Goal: Task Accomplishment & Management: Manage account settings

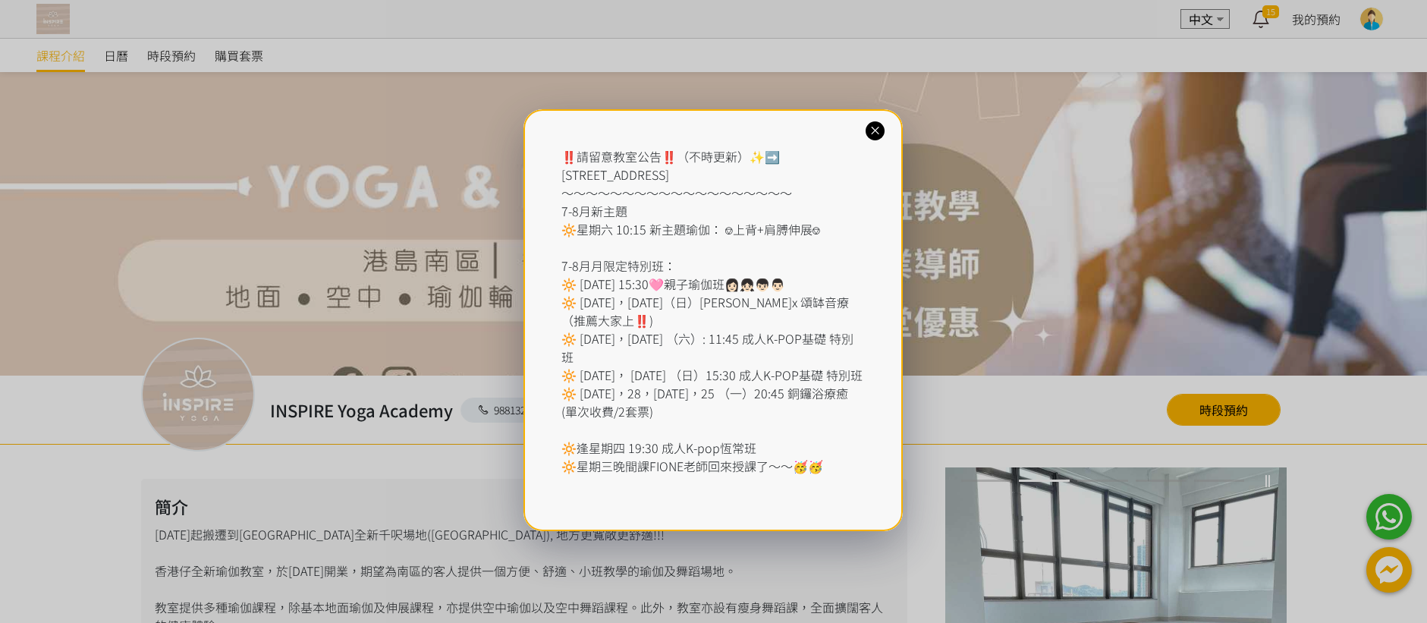
click at [871, 132] on icon at bounding box center [875, 131] width 14 height 14
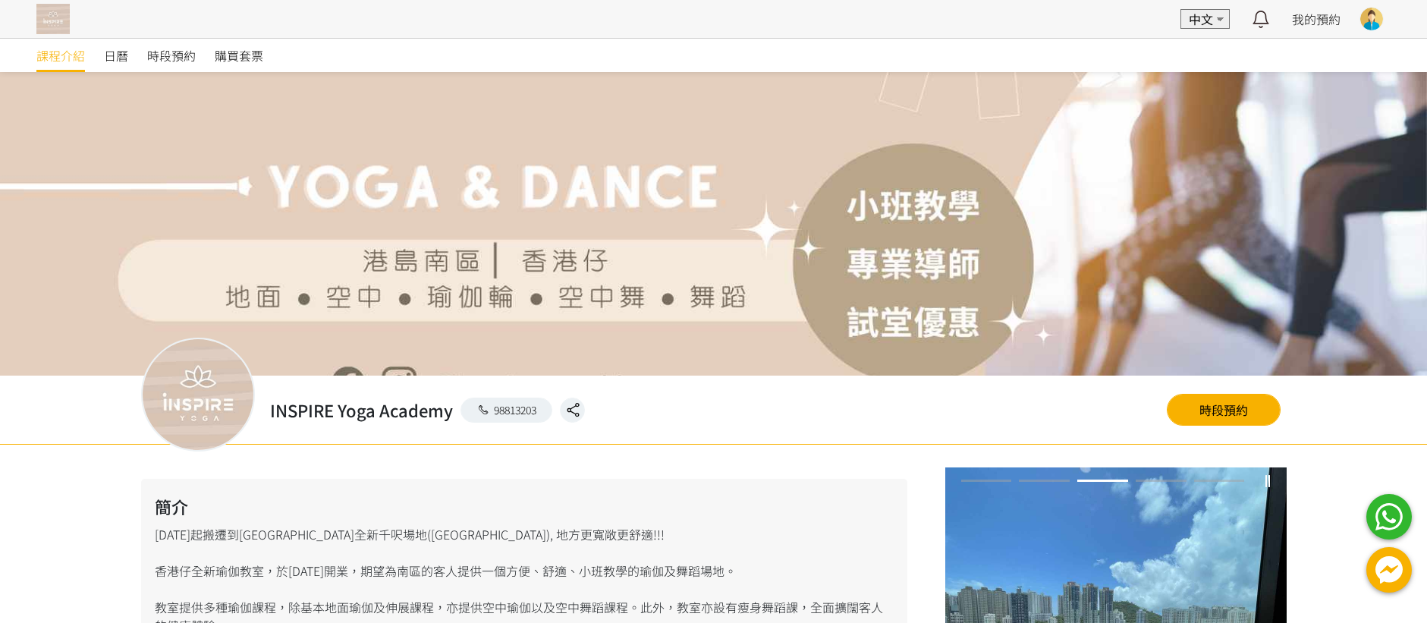
click at [1372, 20] on div at bounding box center [1371, 19] width 23 height 23
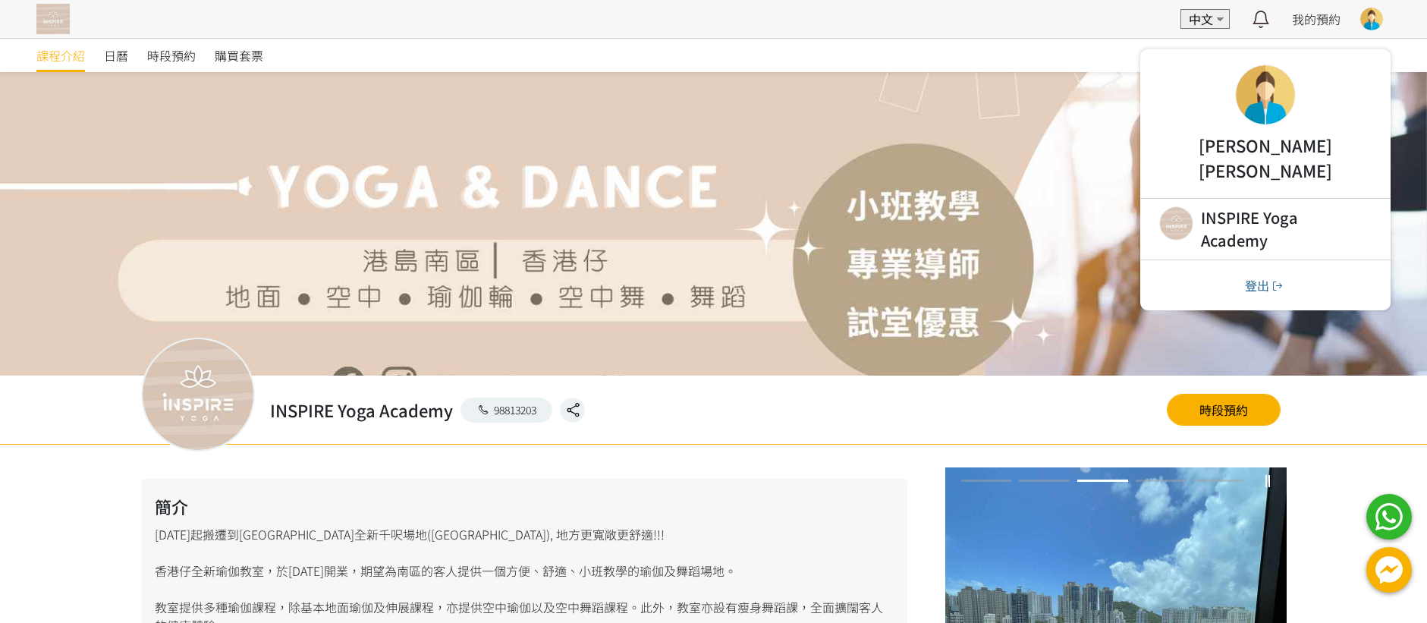
click at [1250, 103] on div at bounding box center [1265, 94] width 59 height 59
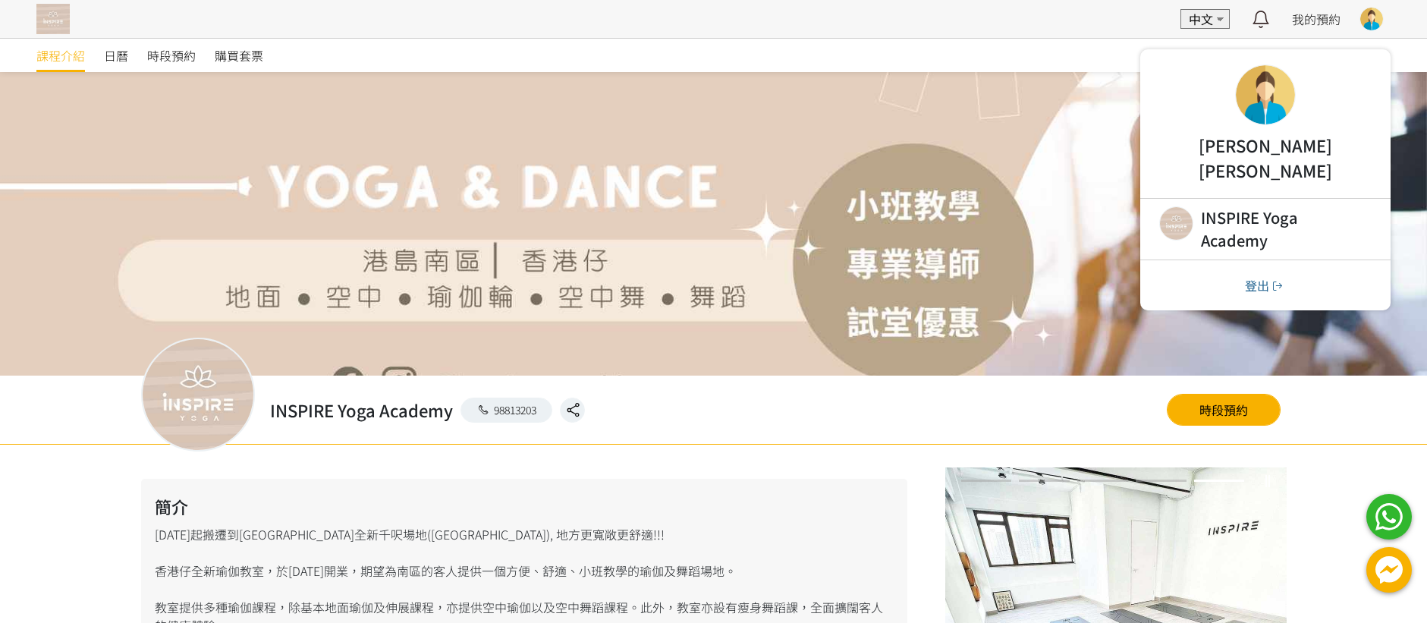
click at [1258, 115] on div at bounding box center [1265, 94] width 59 height 59
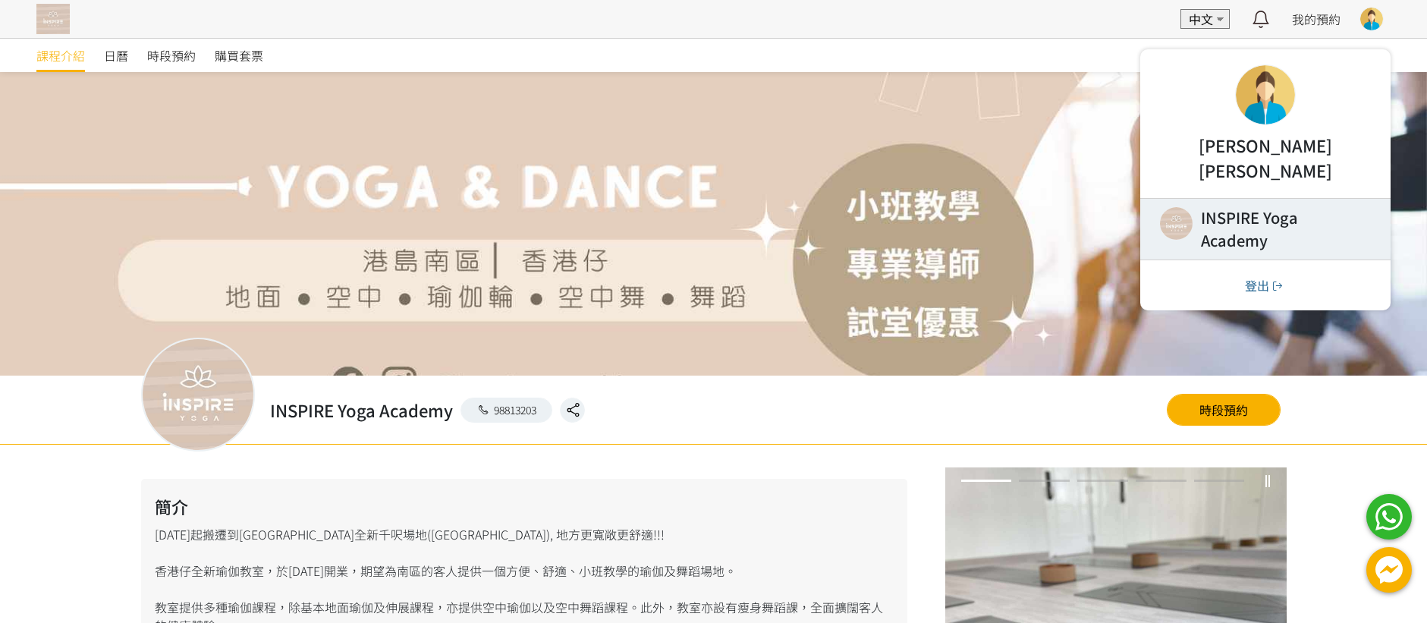
click at [1217, 199] on link at bounding box center [1265, 229] width 250 height 61
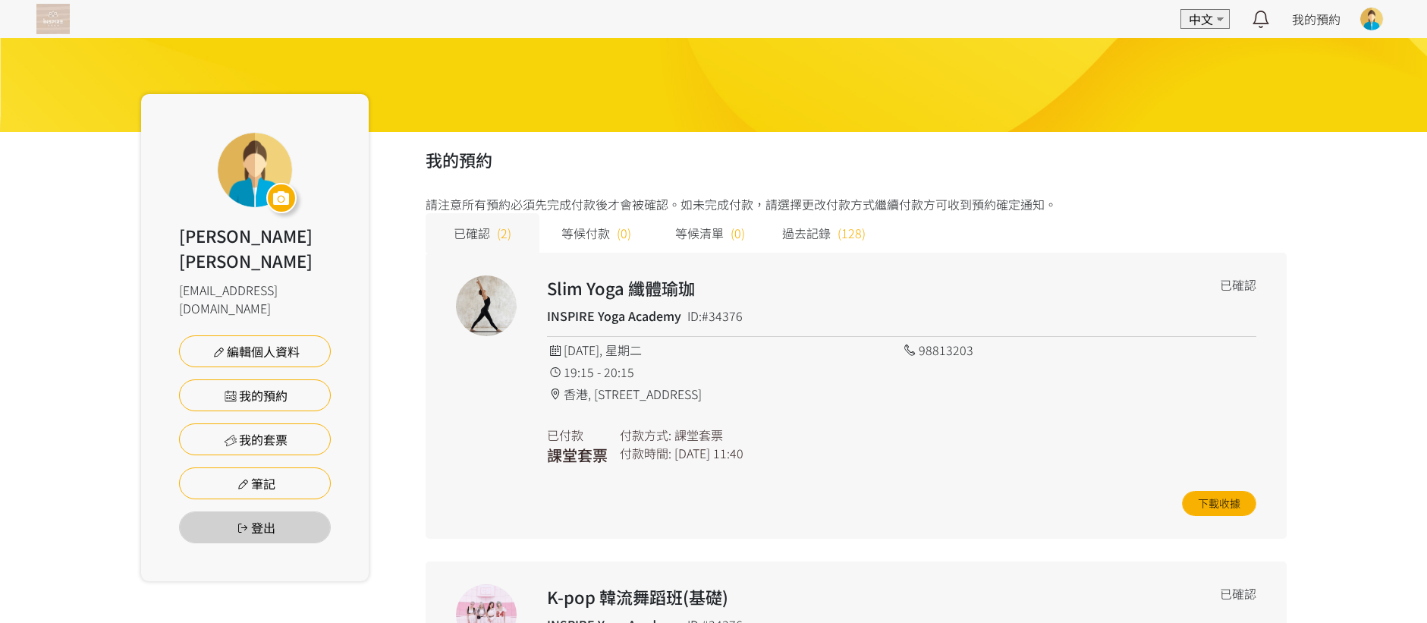
scroll to position [155, 0]
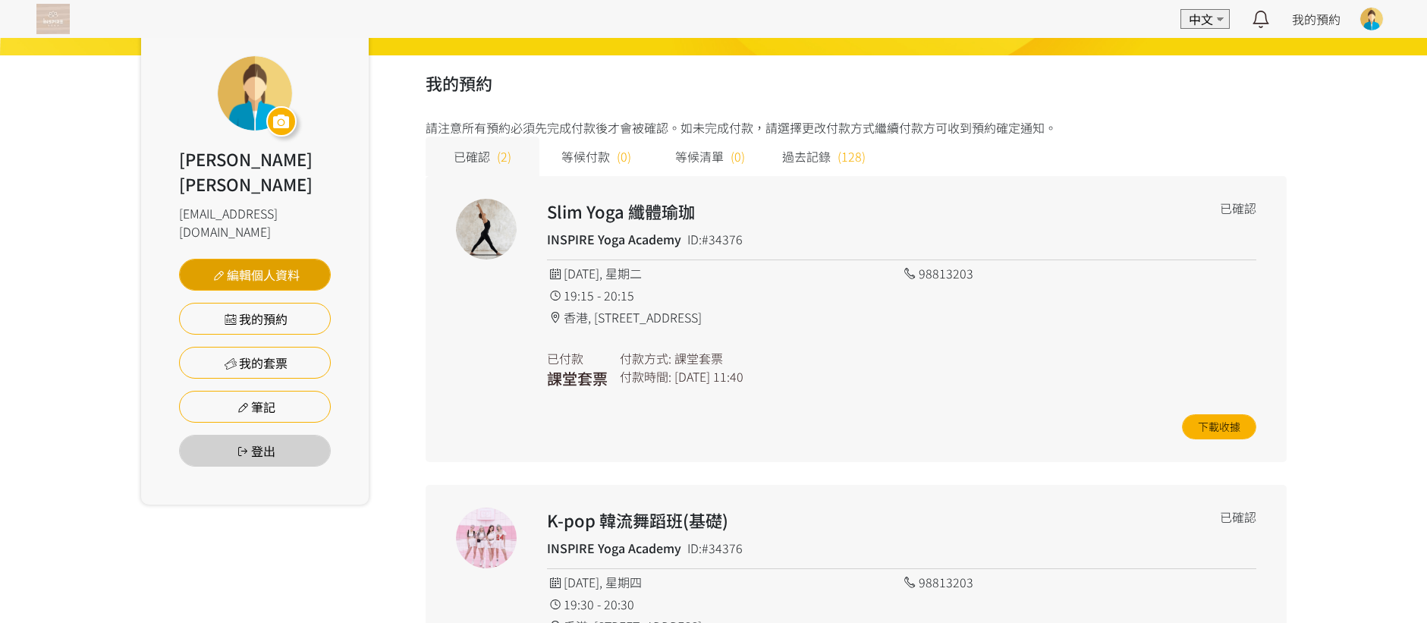
click at [255, 259] on link "編輯個人資料" at bounding box center [255, 275] width 152 height 32
